Goal: Task Accomplishment & Management: Use online tool/utility

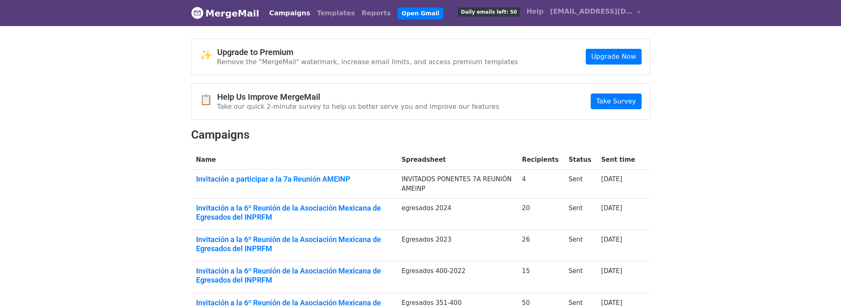
click at [293, 11] on link "Campaigns" at bounding box center [290, 13] width 48 height 17
click at [285, 11] on link "Campaigns" at bounding box center [290, 13] width 48 height 17
click at [276, 16] on link "Campaigns" at bounding box center [290, 13] width 48 height 17
click at [398, 12] on link "Open Gmail" at bounding box center [421, 13] width 46 height 12
